Goal: Task Accomplishment & Management: Use online tool/utility

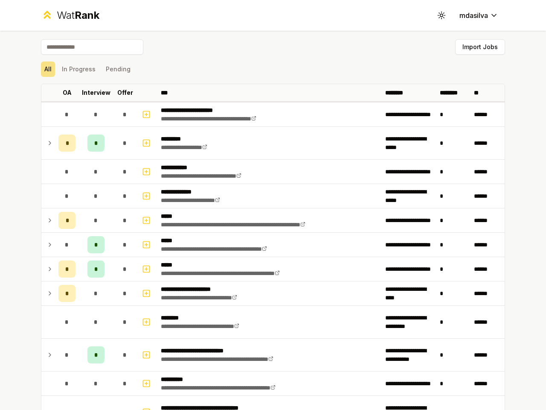
click at [438, 15] on icon at bounding box center [441, 15] width 8 height 8
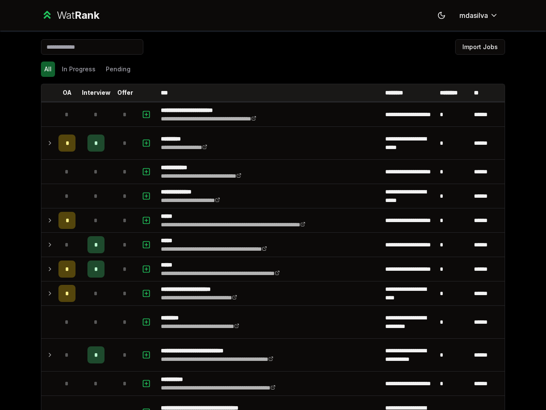
click at [476, 47] on button "Import Jobs" at bounding box center [480, 46] width 50 height 15
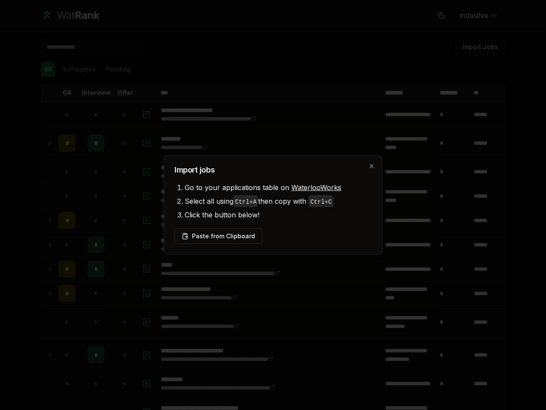
click at [44, 69] on div at bounding box center [273, 205] width 546 height 410
click at [75, 69] on div at bounding box center [273, 205] width 546 height 410
click at [114, 69] on button "Pending" at bounding box center [118, 68] width 32 height 15
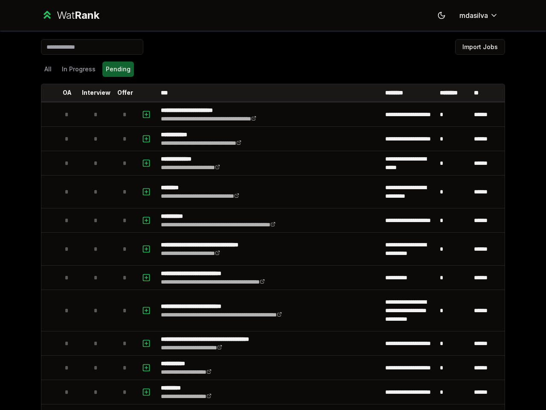
click at [45, 93] on th at bounding box center [48, 92] width 14 height 17
click at [64, 93] on p "OA" at bounding box center [67, 92] width 9 height 9
click at [93, 93] on p "Interview" at bounding box center [96, 92] width 29 height 9
click at [122, 93] on p "Offer" at bounding box center [125, 92] width 16 height 9
click at [144, 93] on th at bounding box center [147, 92] width 20 height 17
